Goal: Navigation & Orientation: Understand site structure

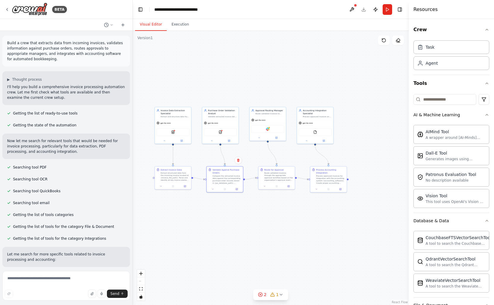
scroll to position [1038, 0]
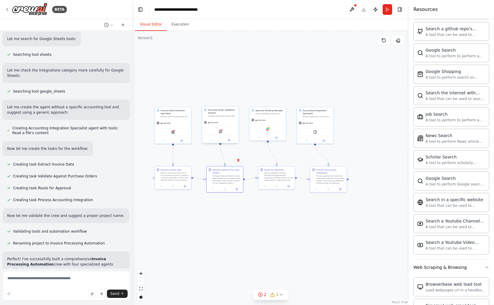
click at [226, 110] on div "Purchase Order Validation Analyst" at bounding box center [222, 111] width 29 height 6
click at [226, 115] on div "Validate extracted invoice data against corresponding purchase orders stored in…" at bounding box center [222, 116] width 29 height 2
click at [228, 140] on icon at bounding box center [229, 140] width 2 height 2
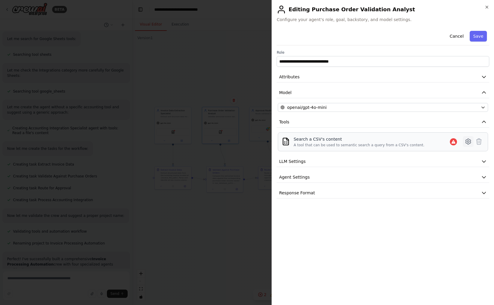
click at [470, 140] on icon at bounding box center [468, 141] width 7 height 7
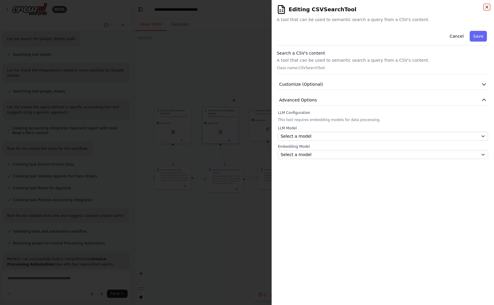
click at [489, 8] on icon "button" at bounding box center [487, 7] width 5 height 5
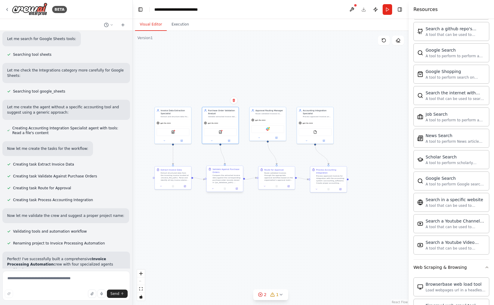
click at [216, 174] on div "Compare the extracted invoice data against the corresponding purchase order rec…" at bounding box center [227, 178] width 29 height 9
click at [224, 176] on div "Compare the extracted invoice data against the corresponding purchase order rec…" at bounding box center [227, 178] width 29 height 9
click at [236, 188] on icon at bounding box center [237, 189] width 2 height 2
click at [185, 185] on icon at bounding box center [185, 186] width 2 height 2
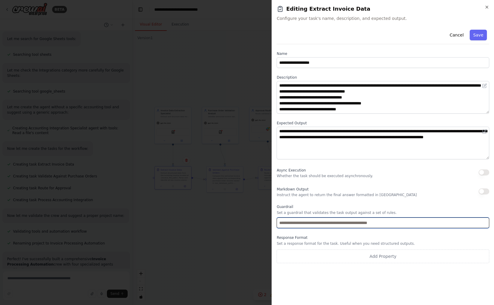
click at [377, 224] on input "text" at bounding box center [383, 222] width 213 height 11
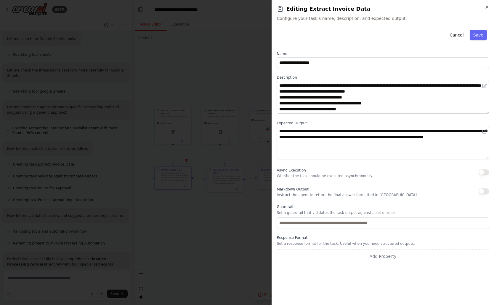
click at [406, 209] on div "Guardrail Set a guardrail that validates the task output against a set of rules." at bounding box center [383, 216] width 213 height 24
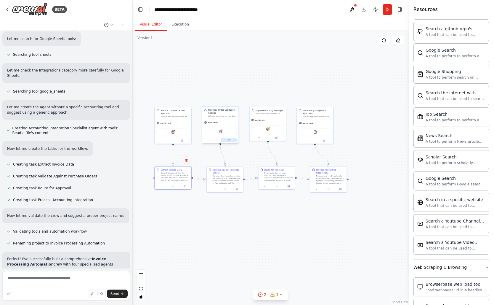
click at [231, 140] on button at bounding box center [229, 140] width 17 height 4
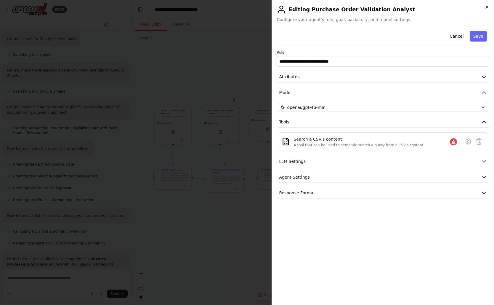
click at [489, 8] on icon "button" at bounding box center [487, 7] width 5 height 5
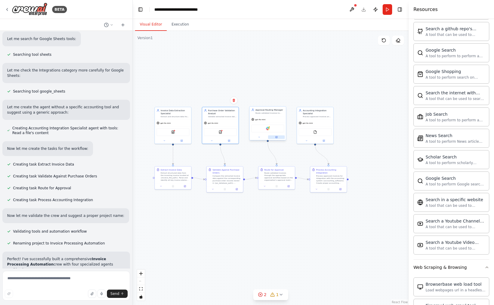
click at [276, 138] on icon at bounding box center [276, 137] width 2 height 2
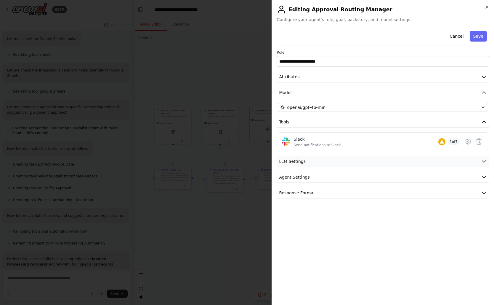
click at [283, 159] on span "LLM Settings" at bounding box center [292, 161] width 27 height 6
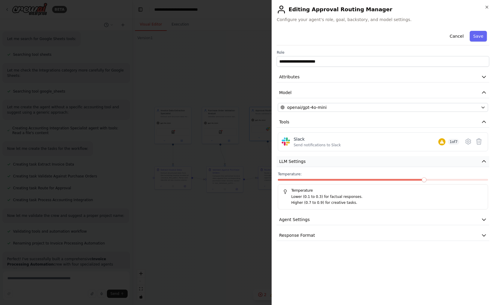
click at [283, 159] on span "LLM Settings" at bounding box center [292, 161] width 27 height 6
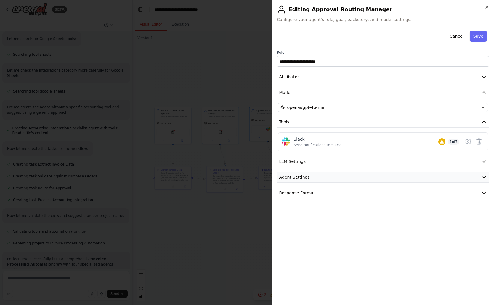
click at [283, 176] on span "Agent Settings" at bounding box center [294, 177] width 31 height 6
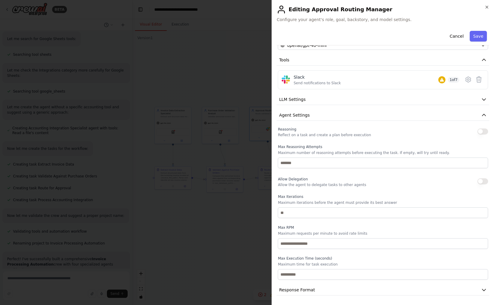
scroll to position [0, 0]
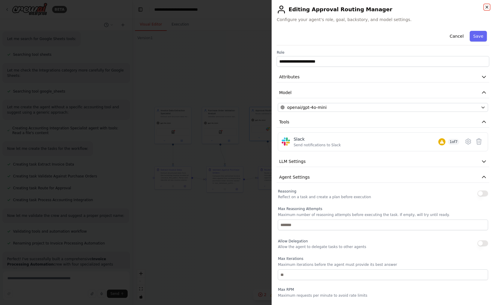
click at [489, 6] on icon "button" at bounding box center [487, 7] width 5 height 5
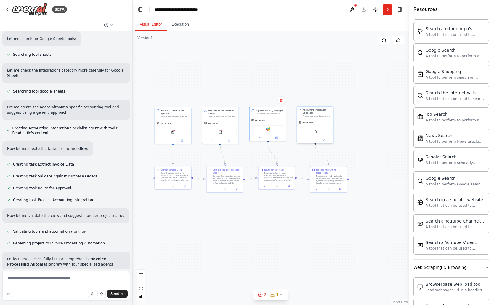
click at [322, 121] on div "gpt-4o-mini" at bounding box center [315, 122] width 36 height 7
click at [324, 139] on icon at bounding box center [324, 140] width 2 height 2
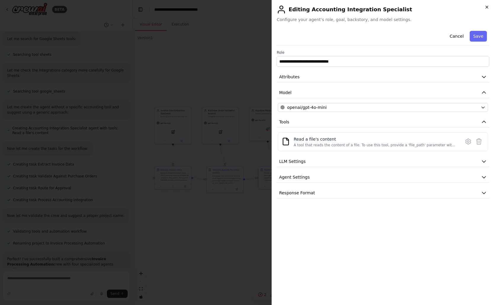
click at [488, 5] on icon "button" at bounding box center [487, 7] width 5 height 5
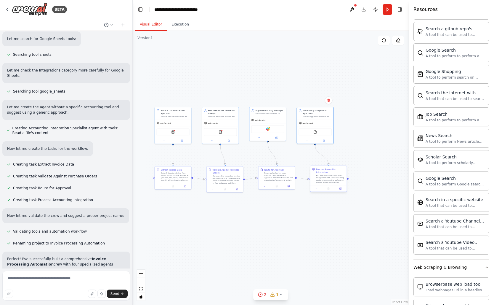
click at [323, 172] on div "Process Accounting Integration" at bounding box center [330, 170] width 29 height 6
click at [342, 189] on button at bounding box center [340, 189] width 10 height 4
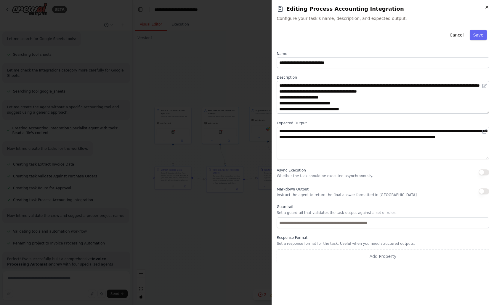
click at [488, 8] on icon "button" at bounding box center [487, 7] width 5 height 5
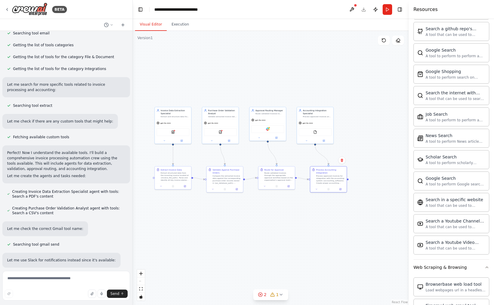
scroll to position [71, 0]
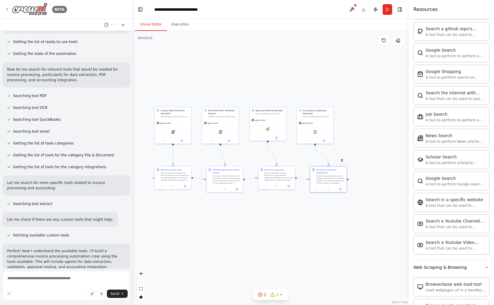
click at [8, 9] on icon at bounding box center [7, 9] width 5 height 5
click at [7, 9] on icon at bounding box center [7, 9] width 5 height 5
click at [29, 11] on img at bounding box center [30, 9] width 36 height 13
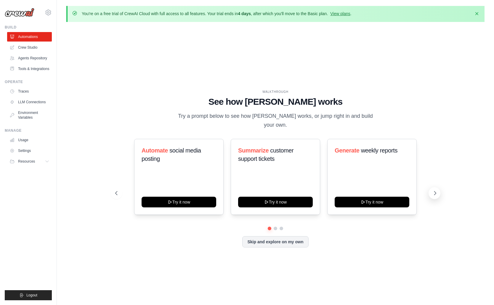
click at [434, 190] on icon at bounding box center [435, 193] width 6 height 6
click at [34, 47] on link "Crew Studio" at bounding box center [30, 47] width 45 height 9
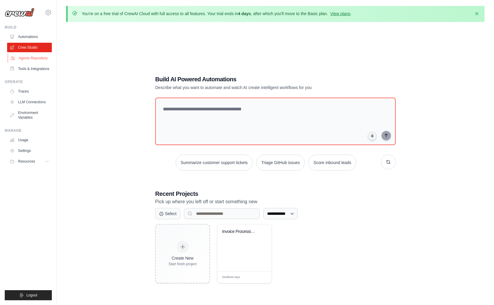
click at [33, 57] on link "Agents Repository" at bounding box center [30, 57] width 45 height 9
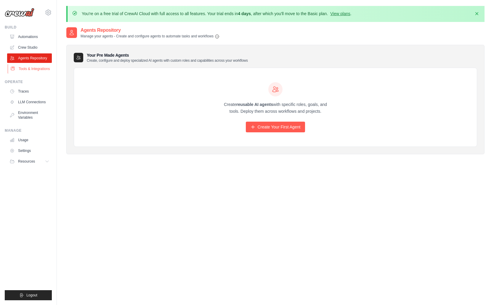
click at [38, 71] on link "Tools & Integrations" at bounding box center [30, 68] width 45 height 9
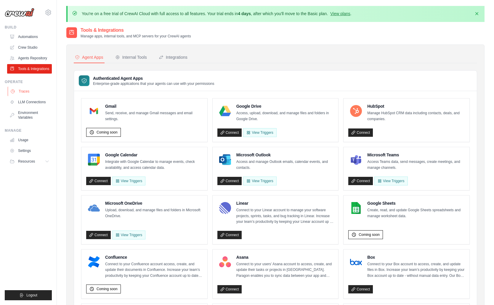
click at [32, 90] on link "Traces" at bounding box center [30, 91] width 45 height 9
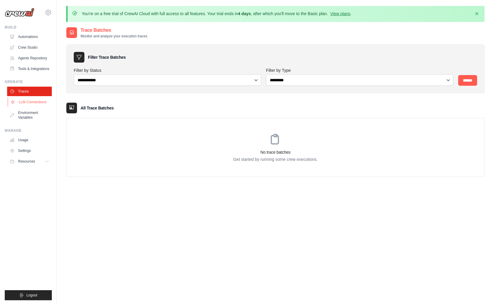
click at [32, 104] on link "LLM Connections" at bounding box center [30, 101] width 45 height 9
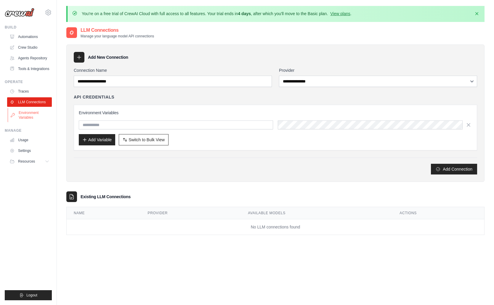
click at [31, 114] on link "Environment Variables" at bounding box center [30, 115] width 45 height 14
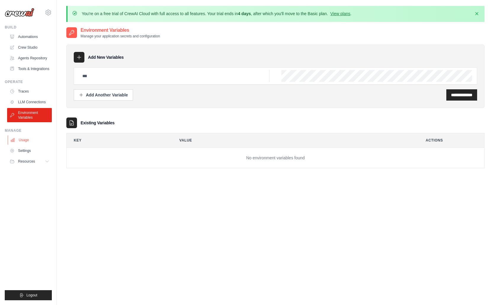
click at [28, 136] on link "Usage" at bounding box center [30, 139] width 45 height 9
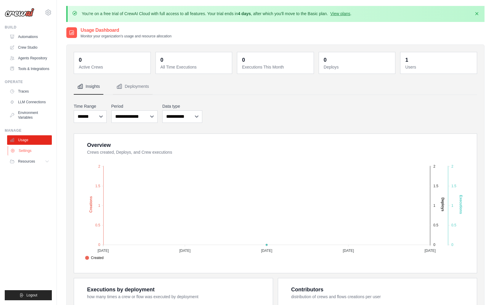
click at [28, 149] on link "Settings" at bounding box center [30, 150] width 45 height 9
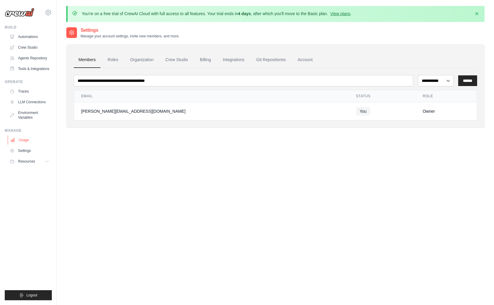
click at [26, 143] on link "Usage" at bounding box center [30, 139] width 45 height 9
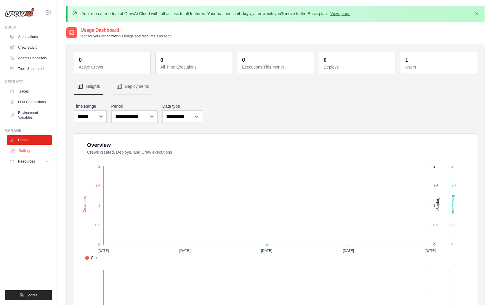
click at [26, 151] on link "Settings" at bounding box center [30, 150] width 45 height 9
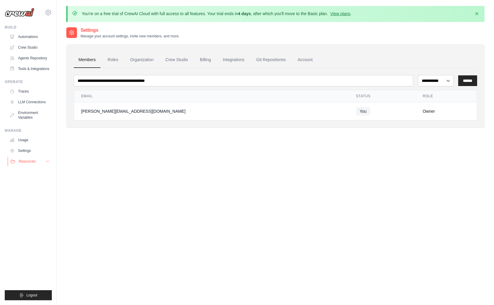
click at [25, 161] on span "Resources" at bounding box center [27, 161] width 17 height 5
click at [25, 178] on span "GitHub" at bounding box center [26, 180] width 11 height 5
